Goal: Task Accomplishment & Management: Manage account settings

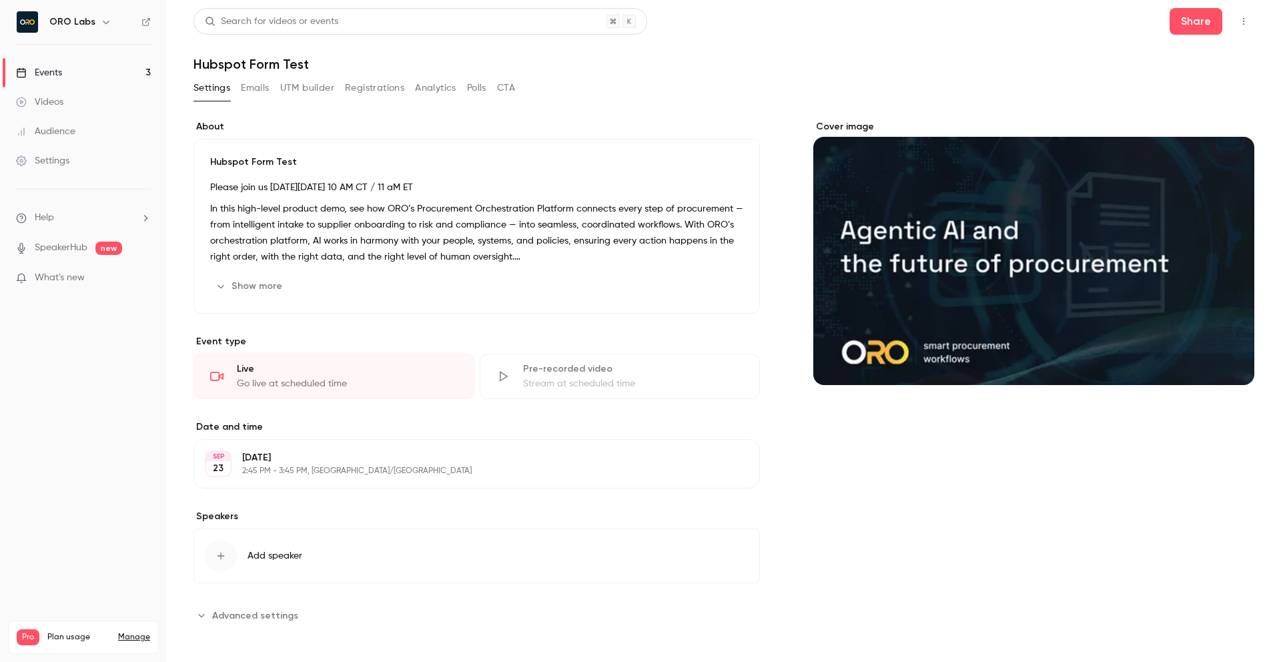
click at [76, 71] on link "Events 3" at bounding box center [83, 72] width 167 height 29
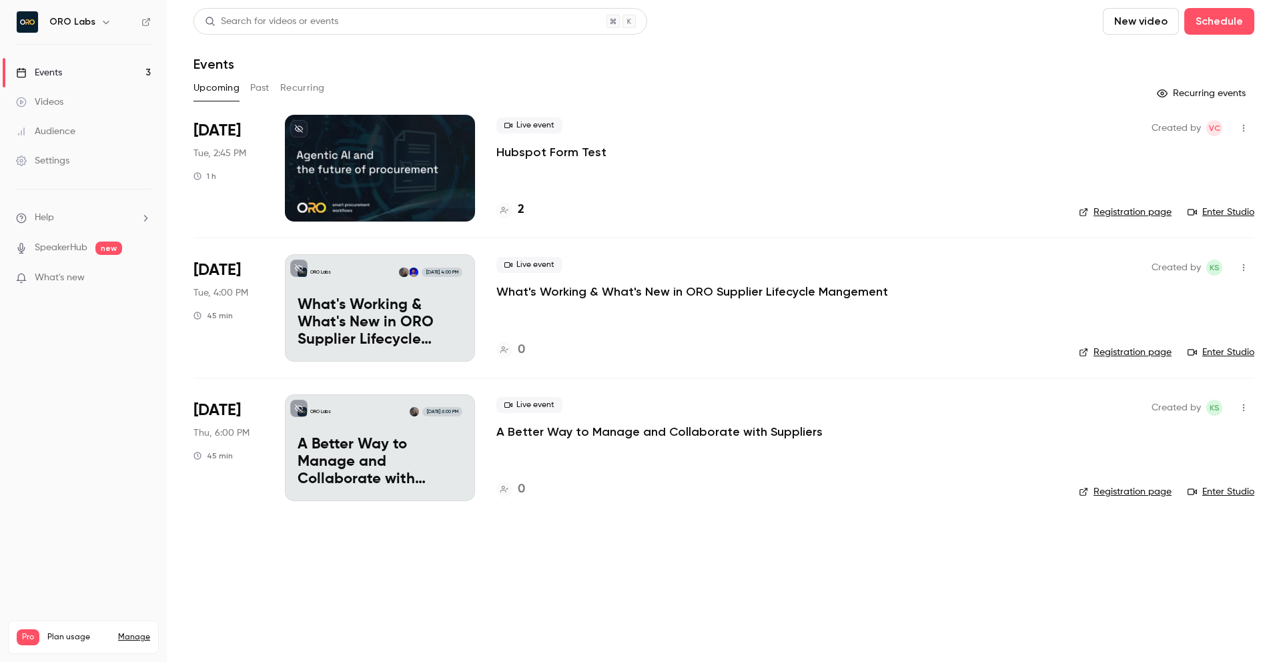
click at [610, 296] on p "What's Working & What's New in ORO Supplier Lifecycle Mangement" at bounding box center [692, 292] width 392 height 16
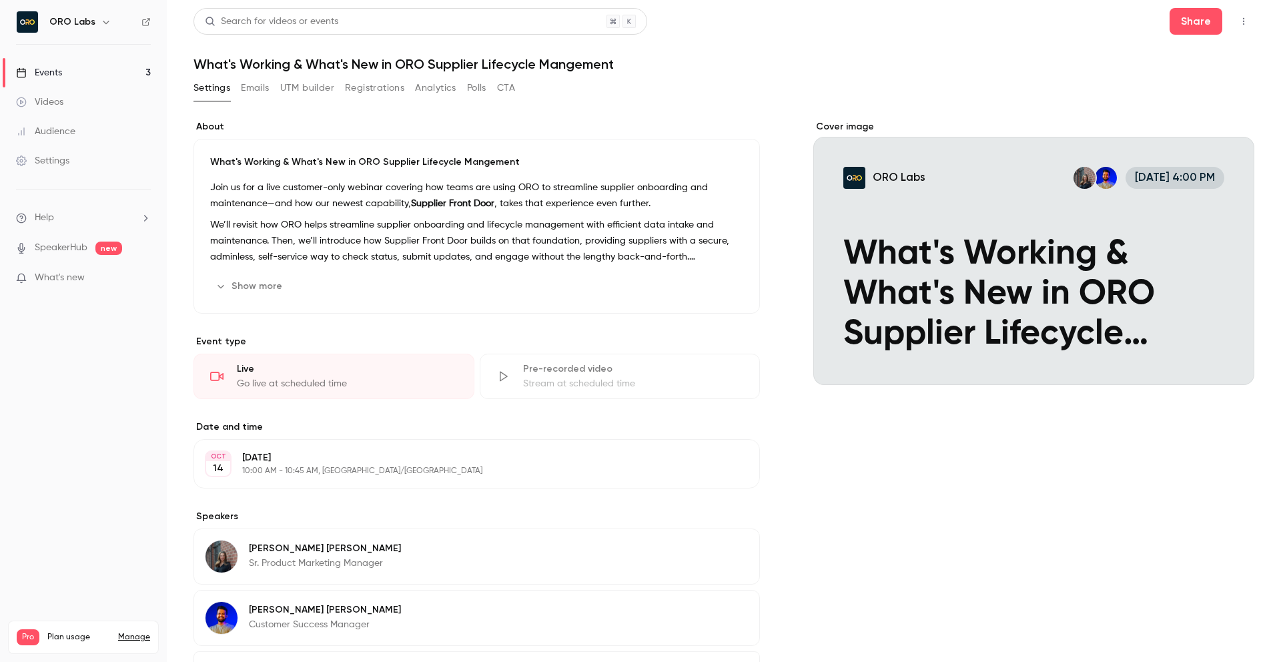
click at [250, 89] on button "Emails" at bounding box center [255, 87] width 28 height 21
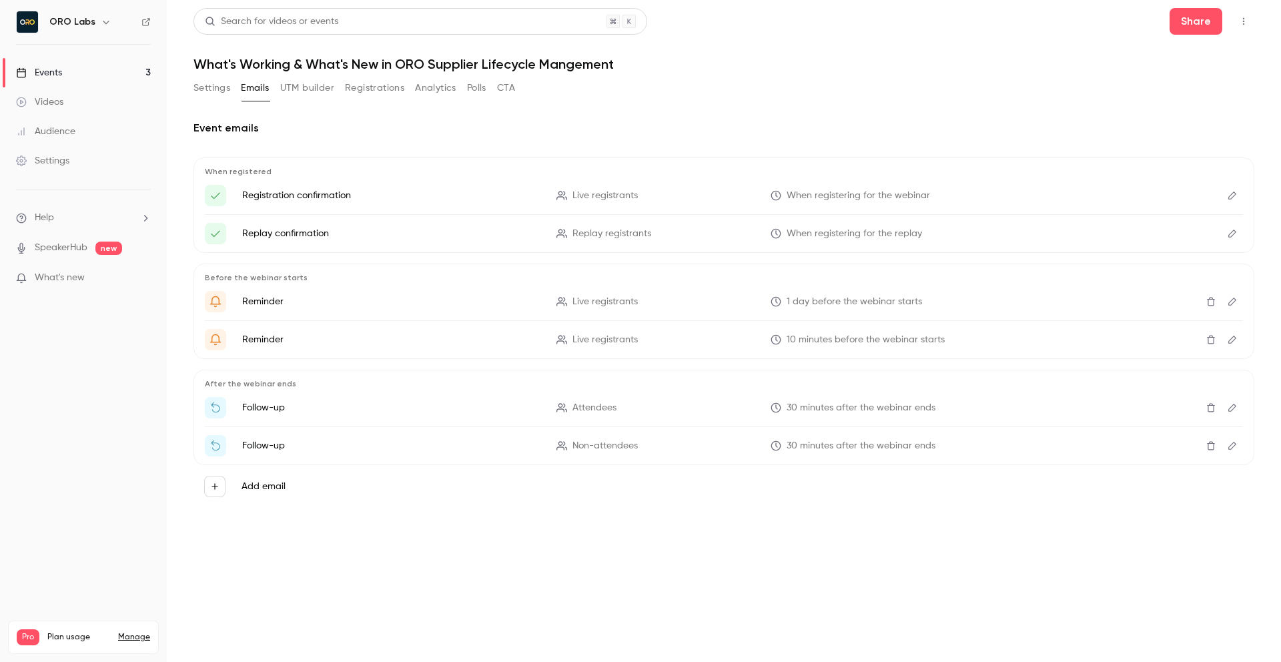
click at [320, 307] on p "Reminder" at bounding box center [391, 301] width 298 height 13
click at [314, 91] on button "UTM builder" at bounding box center [307, 87] width 54 height 21
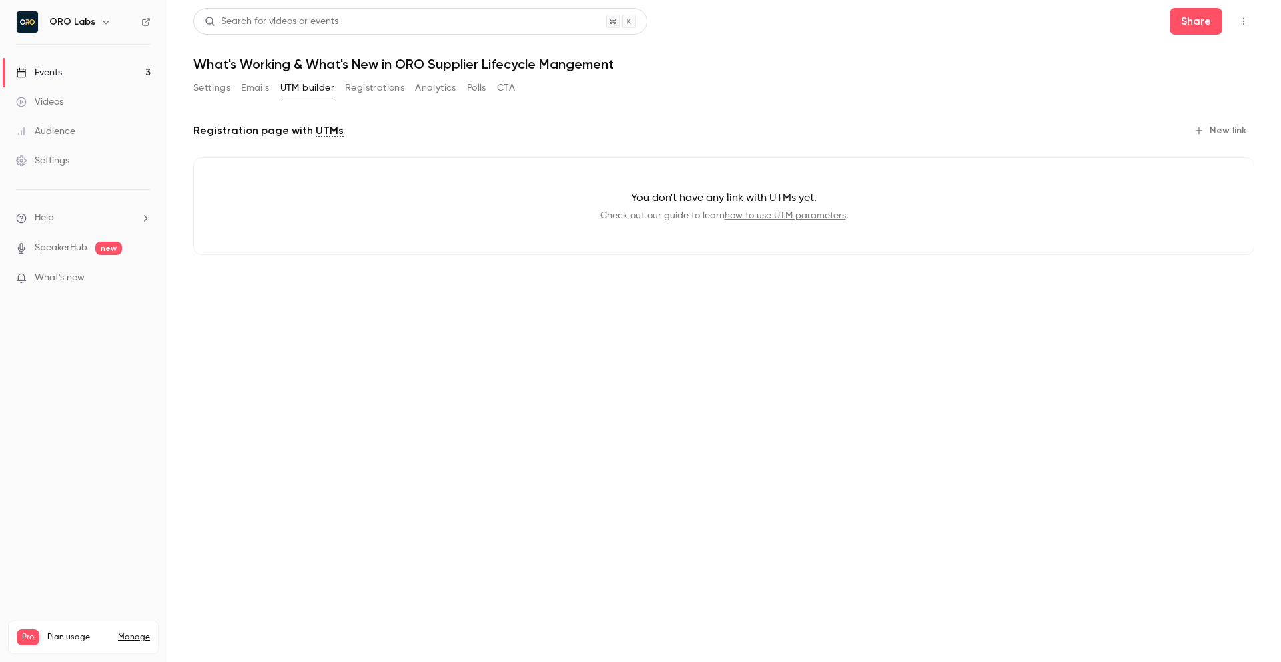
click at [384, 92] on button "Registrations" at bounding box center [374, 87] width 59 height 21
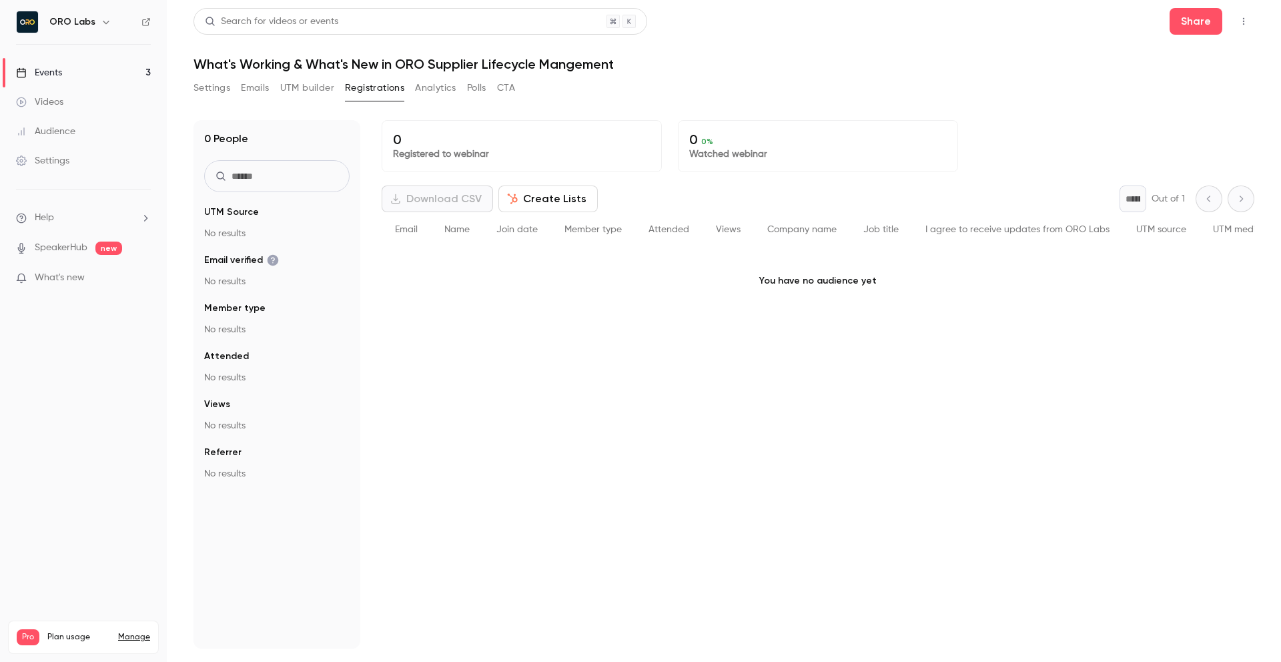
click at [440, 91] on button "Analytics" at bounding box center [435, 87] width 41 height 21
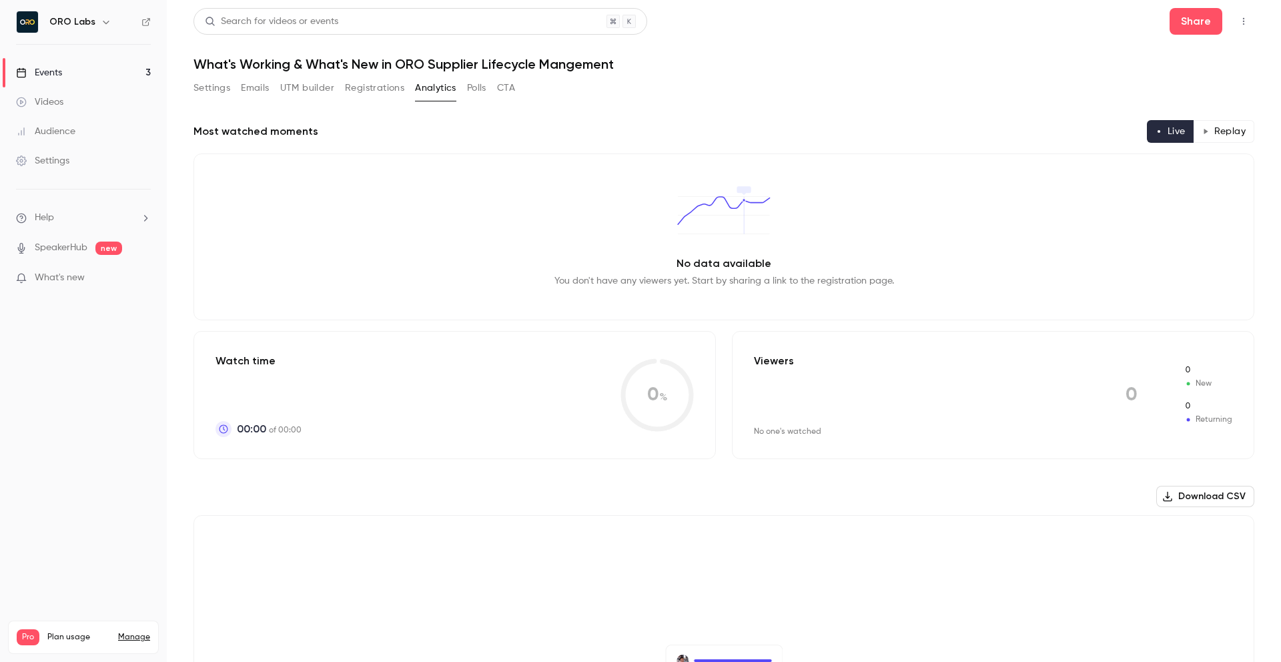
click at [472, 91] on button "Polls" at bounding box center [476, 87] width 19 height 21
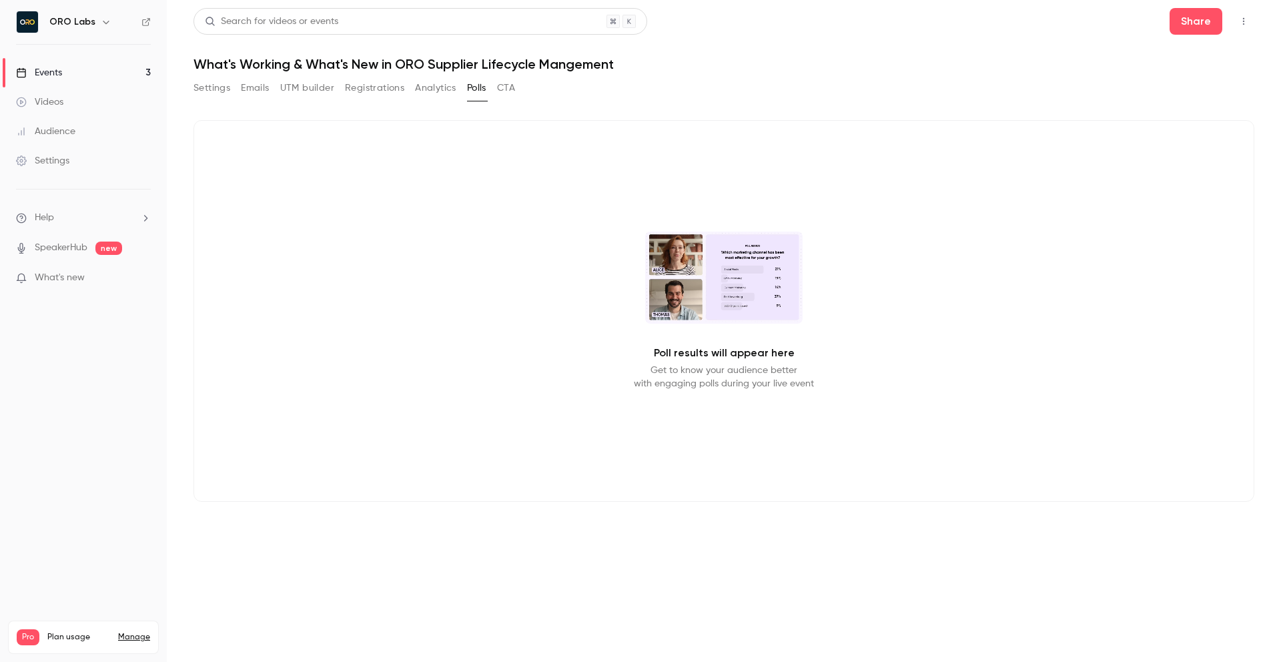
click at [496, 91] on div "Settings Emails UTM builder Registrations Analytics Polls CTA" at bounding box center [354, 87] width 322 height 21
click at [508, 88] on button "CTA" at bounding box center [506, 87] width 18 height 21
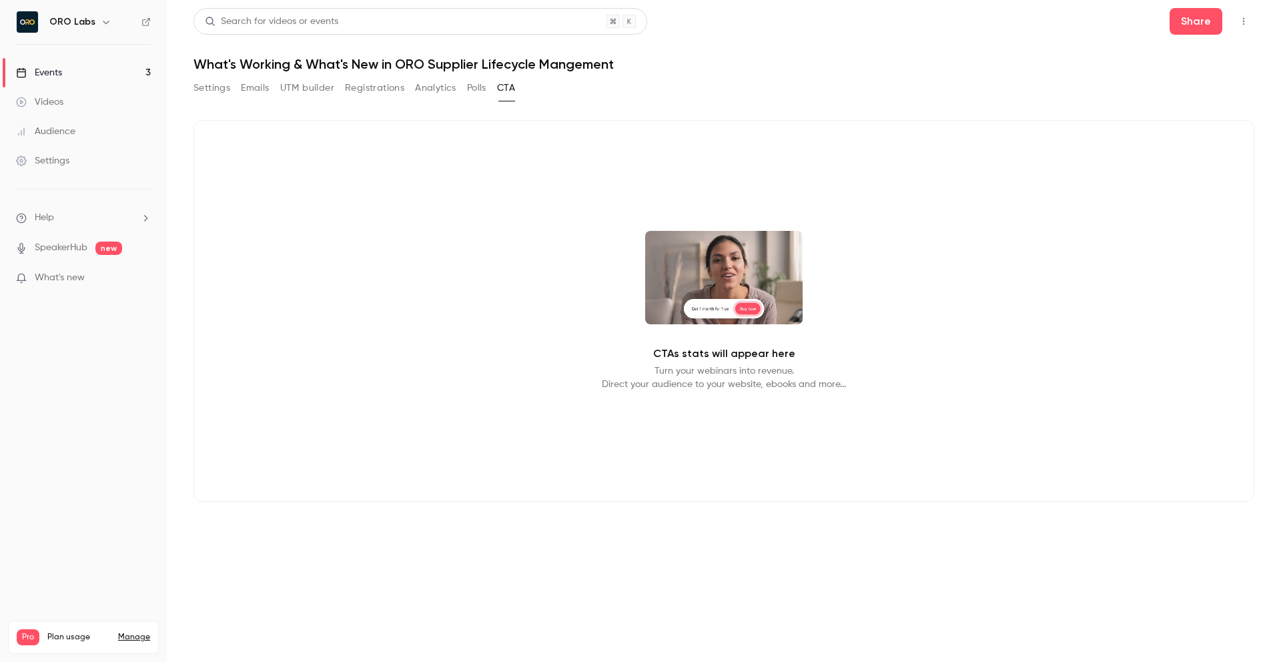
click at [213, 94] on button "Settings" at bounding box center [211, 87] width 37 height 21
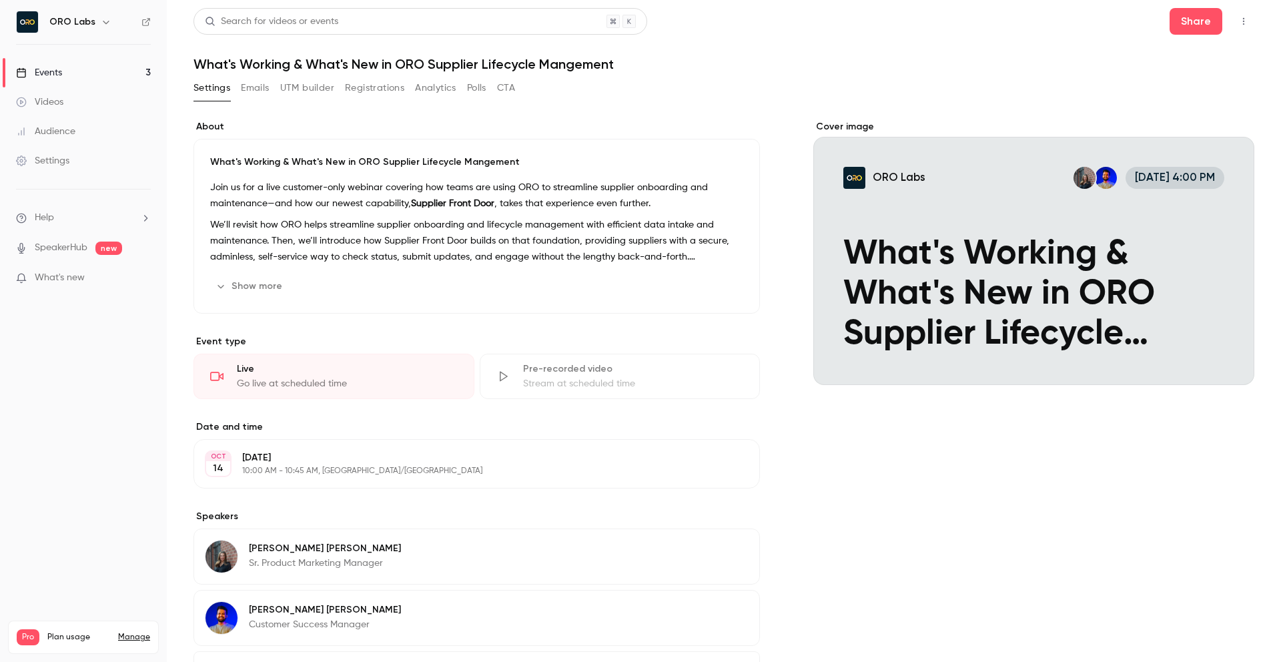
click at [265, 287] on button "Show more" at bounding box center [250, 285] width 80 height 21
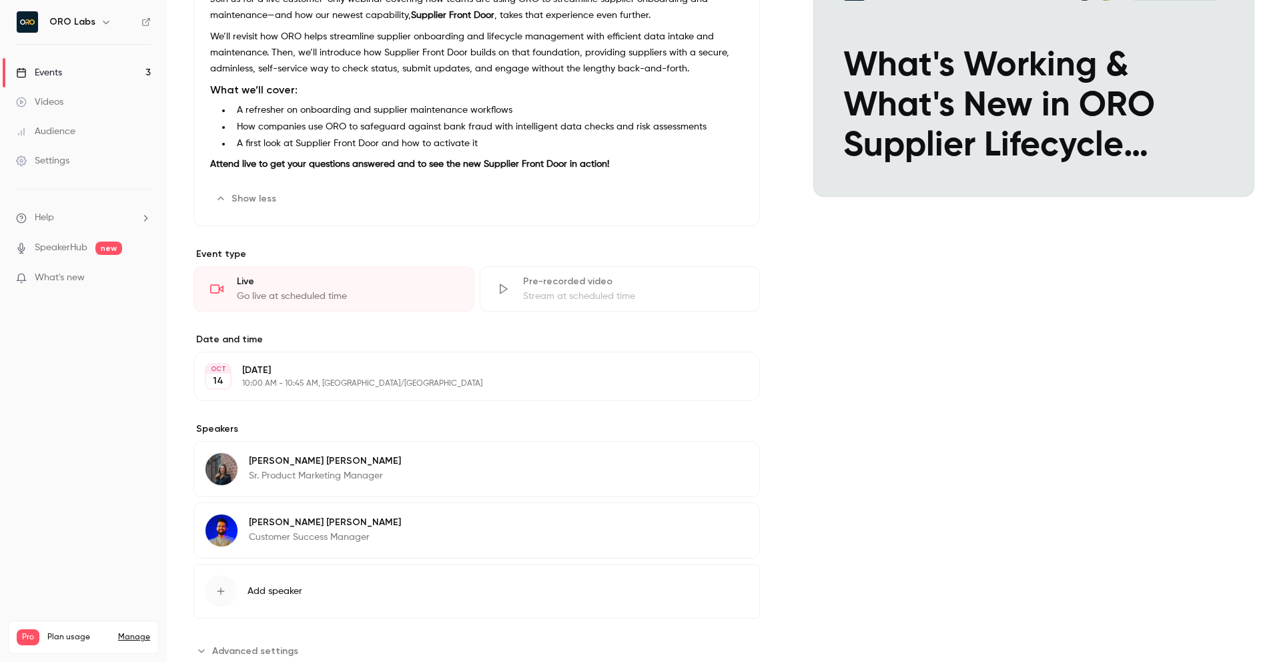
scroll to position [186, 0]
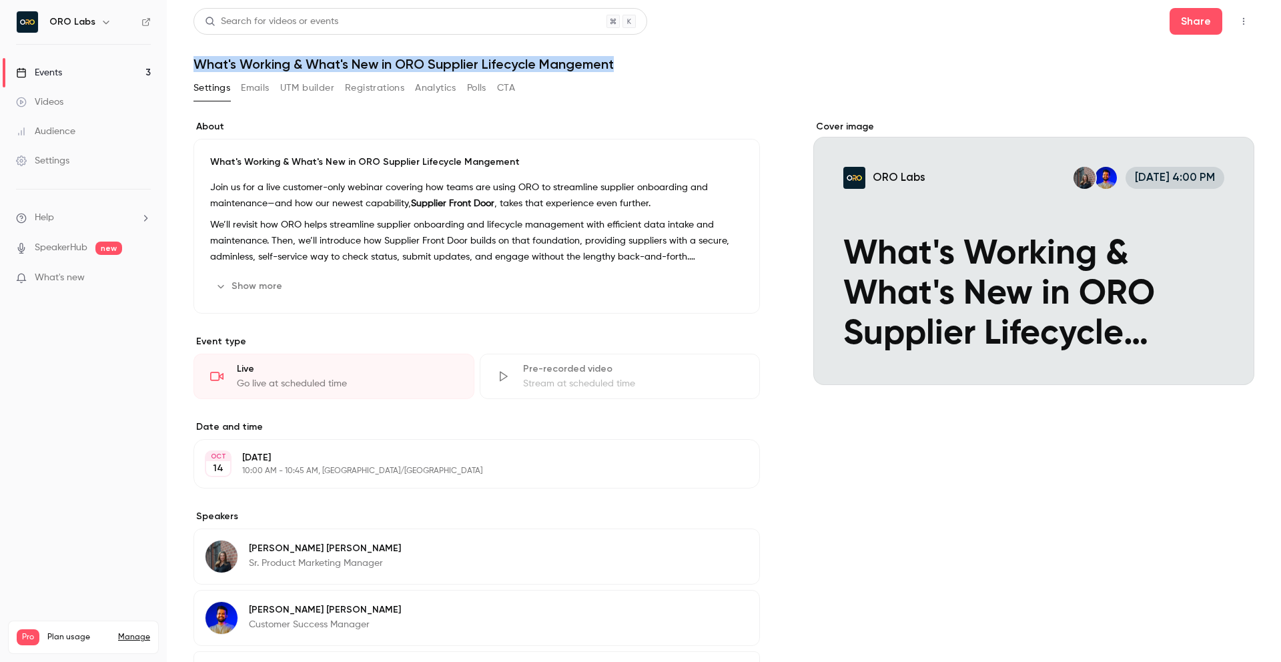
copy h1 "What's Working & What's New in ORO Supplier Lifecycle Mangement"
drag, startPoint x: 195, startPoint y: 67, endPoint x: 617, endPoint y: 72, distance: 421.6
click at [617, 72] on div "Search for videos or events Share What's Working & What's New in ORO Supplier L…" at bounding box center [723, 394] width 1061 height 772
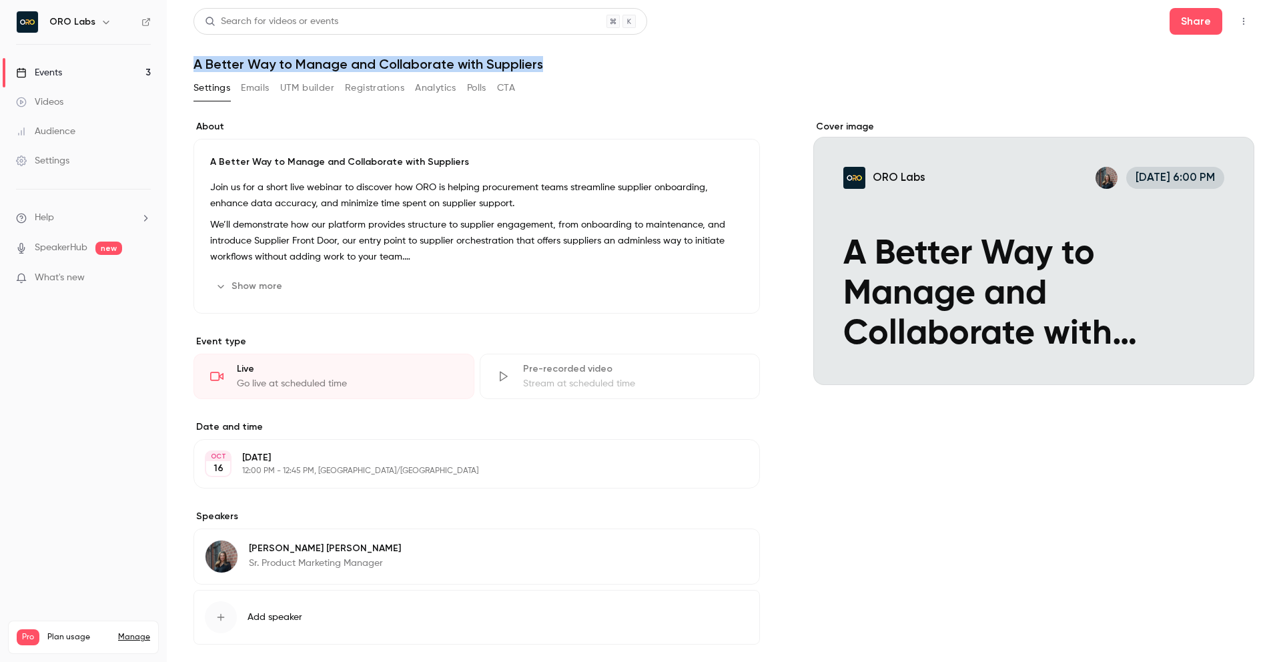
drag, startPoint x: 191, startPoint y: 62, endPoint x: 546, endPoint y: 69, distance: 354.9
click at [546, 69] on main "Search for videos or events Share A Better Way to Manage and Collaborate with S…" at bounding box center [724, 331] width 1114 height 662
copy h1 "A Better Way to Manage and Collaborate with Suppliers"
